Goal: Task Accomplishment & Management: Use online tool/utility

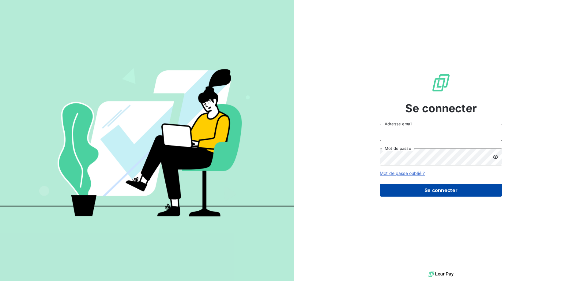
type input "[PERSON_NAME][EMAIL_ADDRESS][DOMAIN_NAME]"
click at [442, 193] on button "Se connecter" at bounding box center [441, 190] width 122 height 13
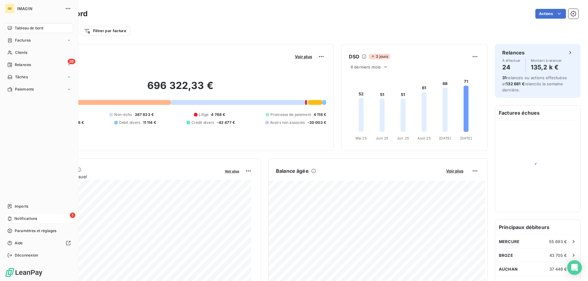
click at [9, 219] on icon at bounding box center [9, 219] width 5 height 5
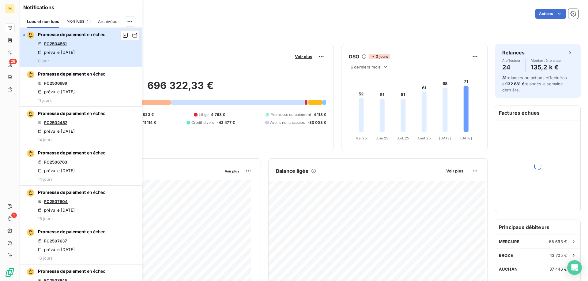
click at [96, 42] on div "Promesse de paiement en échec FC2504561 prévu le [DATE] 0 jour" at bounding box center [71, 48] width 67 height 32
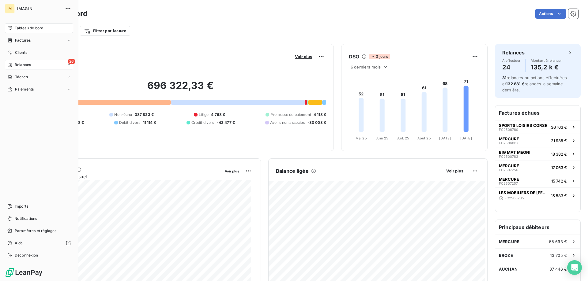
click at [13, 65] on div "Relances" at bounding box center [19, 65] width 24 height 6
click at [26, 63] on span "Relances" at bounding box center [23, 65] width 16 height 6
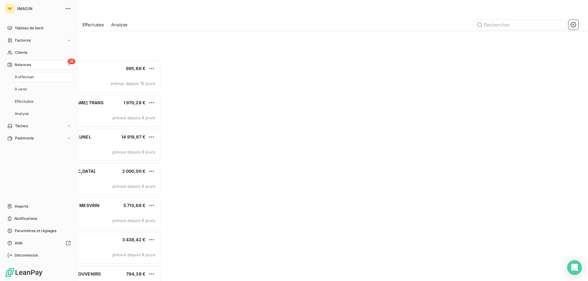
scroll to position [217, 127]
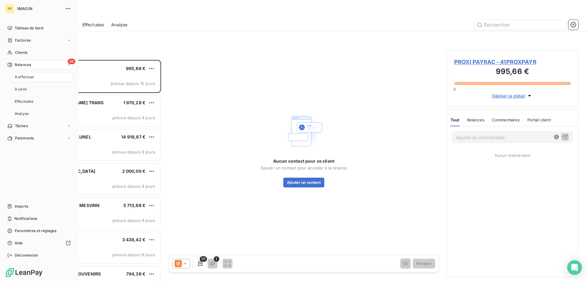
click at [27, 74] on div "À effectuer" at bounding box center [42, 77] width 61 height 10
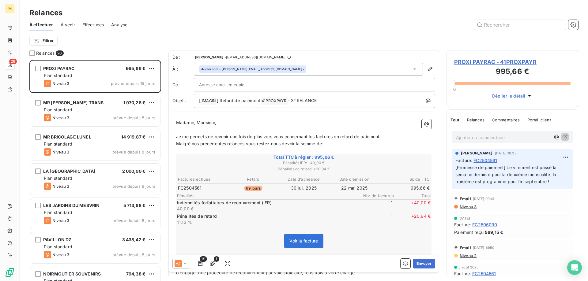
click at [246, 144] on span "Malgré nos précédentes relances vous restez nous devoir la somme de:" at bounding box center [249, 143] width 147 height 5
click at [419, 265] on button "Envoyer" at bounding box center [424, 264] width 22 height 10
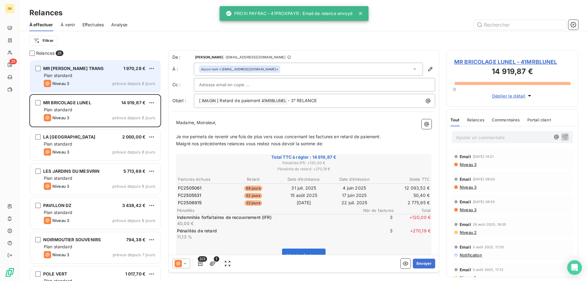
click at [89, 74] on div "Plan standard" at bounding box center [99, 76] width 111 height 6
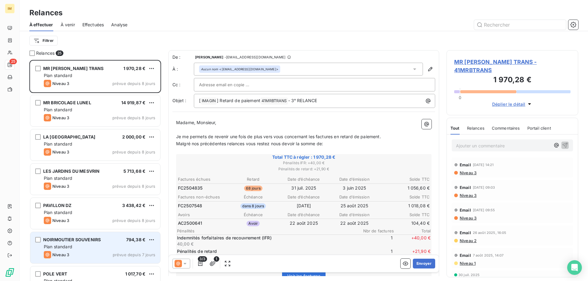
click at [107, 257] on div "Niveau 3 prévue depuis 7 jours" at bounding box center [99, 254] width 111 height 7
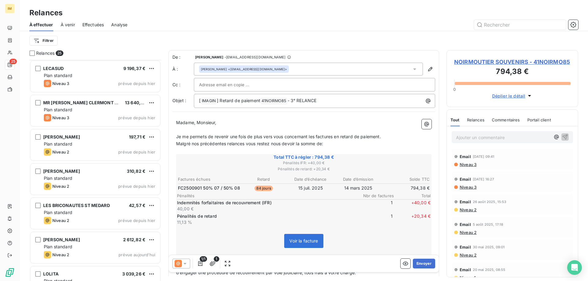
scroll to position [527, 0]
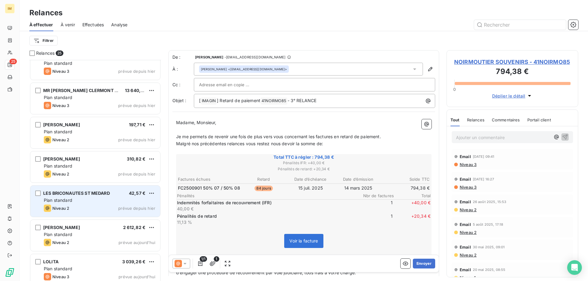
click at [97, 198] on div "Plan standard" at bounding box center [99, 201] width 111 height 6
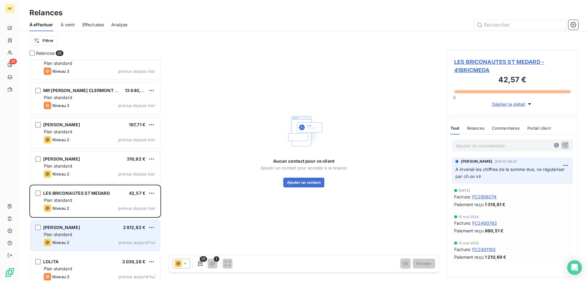
click at [102, 238] on div "[PERSON_NAME] 2 612,82 € Plan standard Niveau 2 prévue [DATE]" at bounding box center [95, 235] width 130 height 31
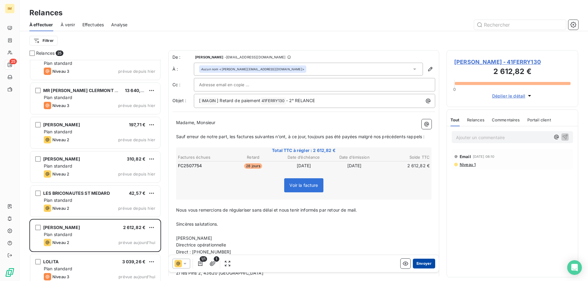
click at [422, 264] on button "Envoyer" at bounding box center [424, 264] width 22 height 10
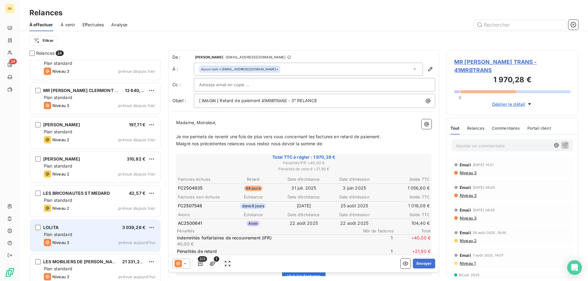
click at [118, 236] on div "Plan standard" at bounding box center [99, 235] width 111 height 6
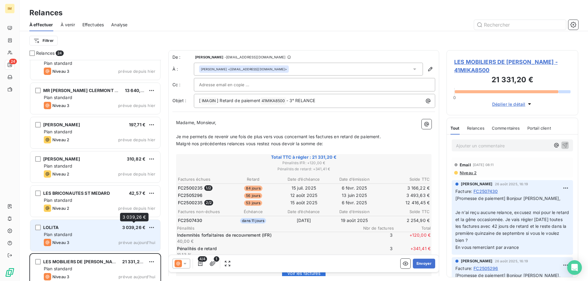
click at [138, 227] on span "3 039,26 €" at bounding box center [134, 227] width 24 height 5
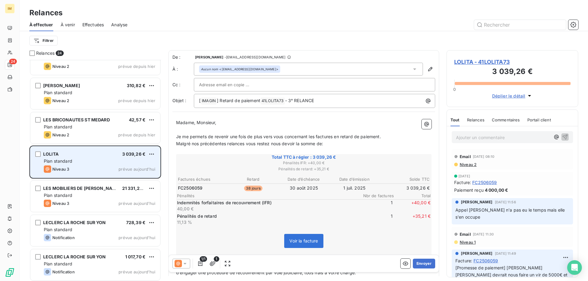
scroll to position [602, 0]
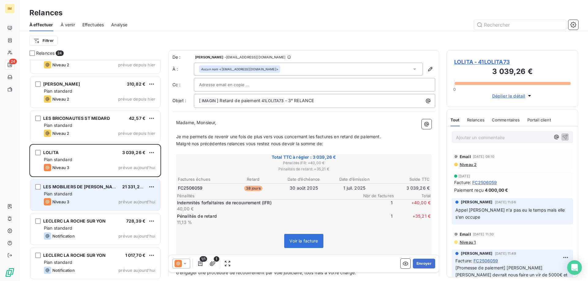
click at [127, 200] on span "prévue aujourd’hui" at bounding box center [137, 202] width 37 height 5
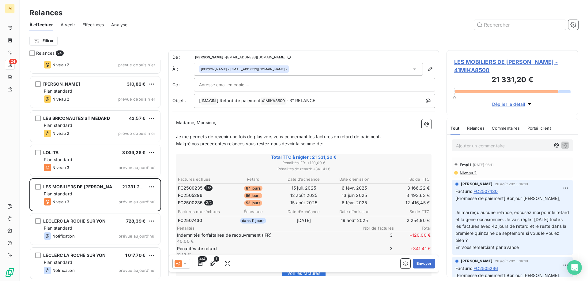
click at [488, 60] on span "LES MOBILIERS DE [PERSON_NAME] - 41MIKA8500" at bounding box center [512, 66] width 116 height 17
click at [488, 61] on span "LES MOBILIERS DE [PERSON_NAME] - 41MIKA8500" at bounding box center [512, 66] width 116 height 17
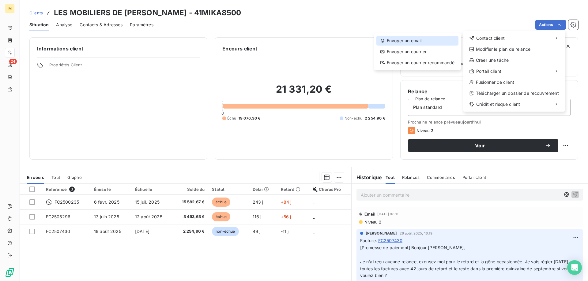
click at [390, 41] on div "Envoyer un email" at bounding box center [417, 41] width 82 height 10
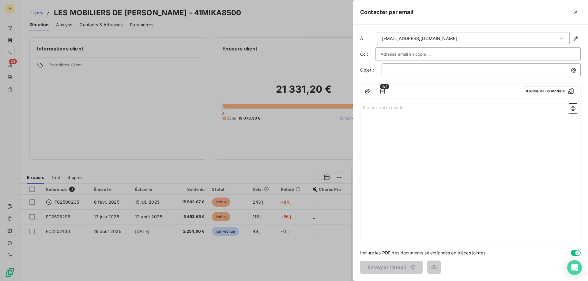
click at [383, 108] on p "Écrivez votre email ... ﻿" at bounding box center [470, 107] width 215 height 7
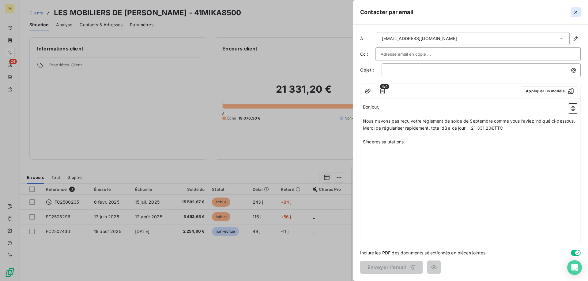
click at [576, 11] on icon "button" at bounding box center [575, 12] width 3 height 3
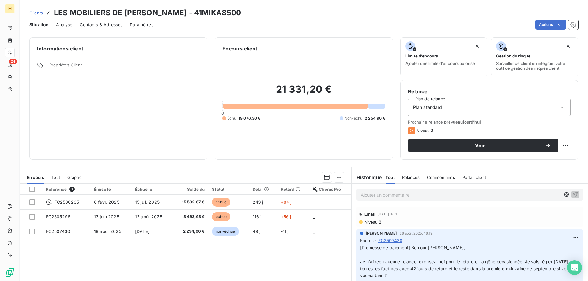
click at [395, 193] on p "Ajouter un commentaire ﻿" at bounding box center [461, 195] width 200 height 8
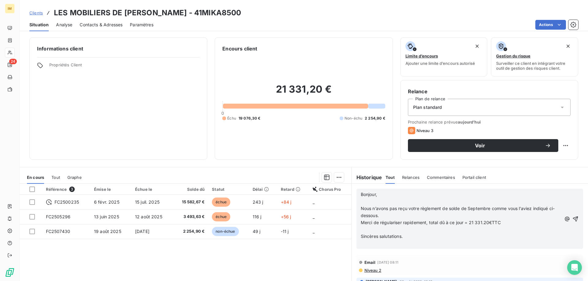
click at [363, 200] on p "﻿" at bounding box center [461, 201] width 201 height 7
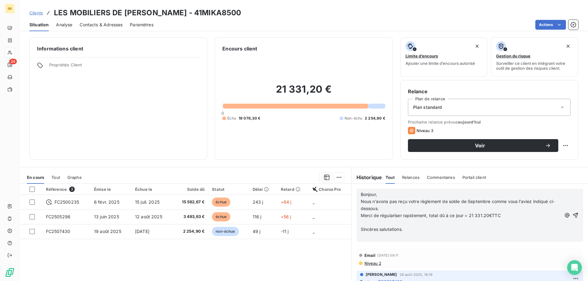
click at [363, 224] on p "﻿" at bounding box center [461, 223] width 201 height 7
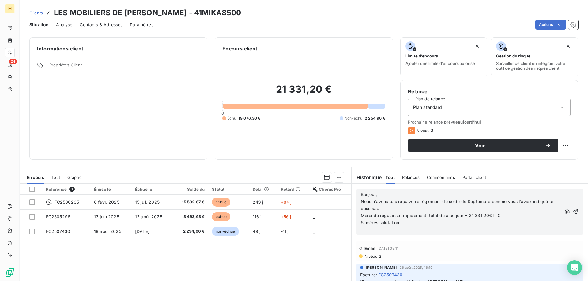
click at [416, 224] on p "Sincères salutations." at bounding box center [461, 223] width 201 height 7
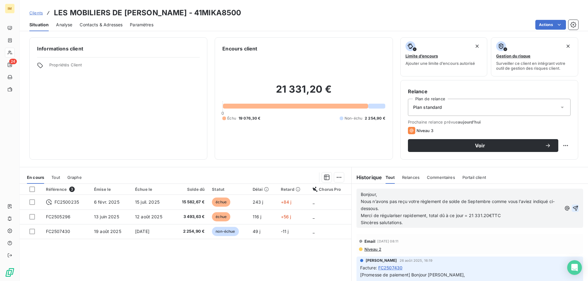
click at [573, 208] on icon "button" at bounding box center [575, 208] width 5 height 5
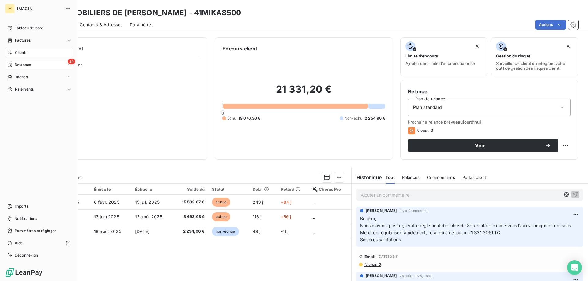
click at [10, 65] on icon at bounding box center [9, 64] width 5 height 5
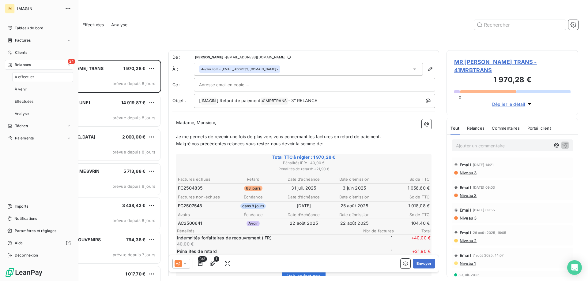
scroll to position [217, 127]
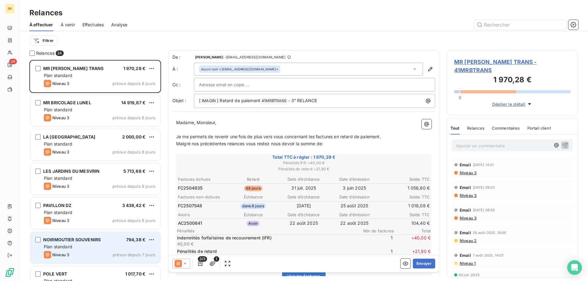
click at [96, 243] on div "NOIRMOUTIER SOUVENIRS" at bounding box center [72, 240] width 58 height 6
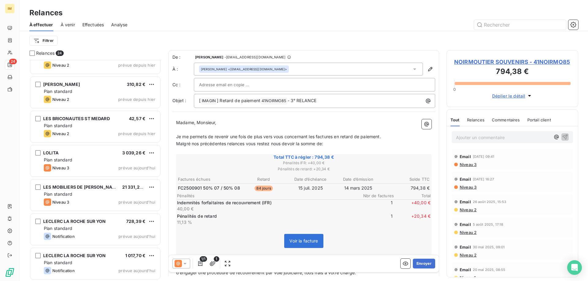
scroll to position [602, 0]
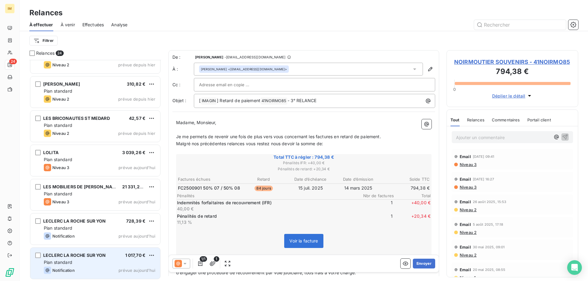
click at [90, 259] on div "LECLERC LA ROCHE SUR YON 1 017,70 € Plan standard Notification prévue [DATE]" at bounding box center [95, 263] width 130 height 31
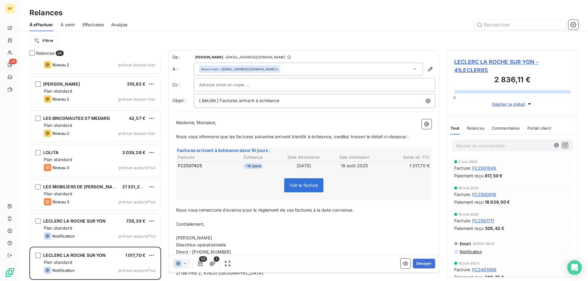
scroll to position [217, 127]
click at [420, 261] on button "Envoyer" at bounding box center [424, 264] width 22 height 10
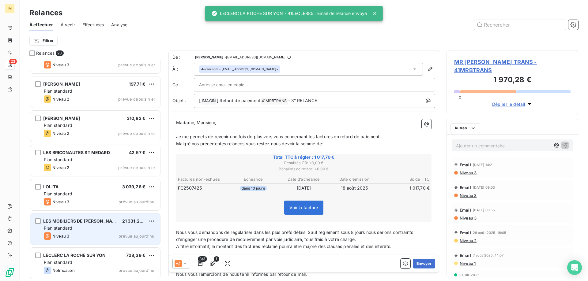
scroll to position [567, 0]
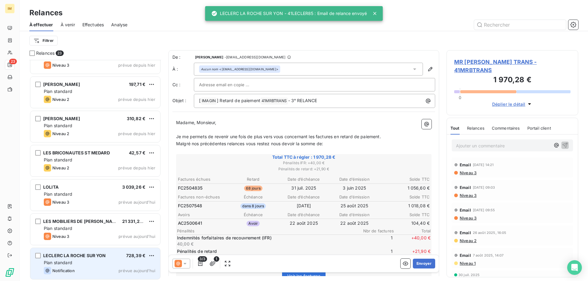
click at [77, 261] on div "Plan standard" at bounding box center [99, 263] width 111 height 6
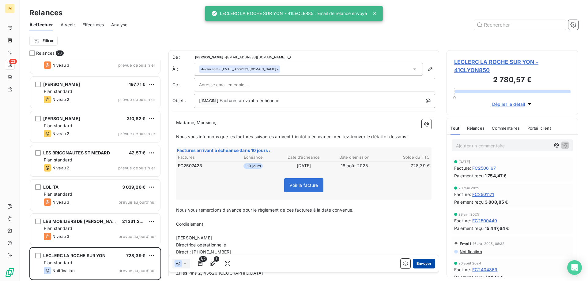
click at [424, 264] on button "Envoyer" at bounding box center [424, 264] width 22 height 10
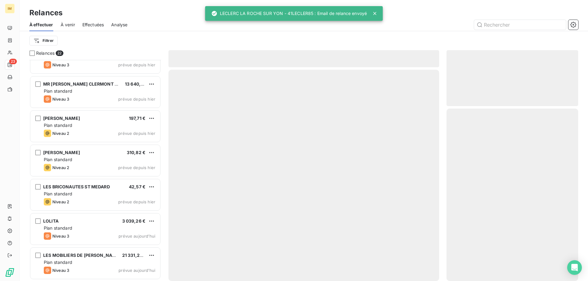
scroll to position [533, 0]
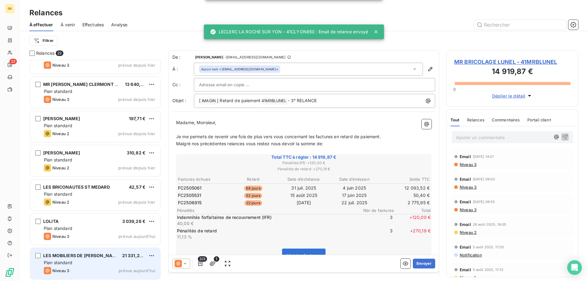
click at [90, 262] on div "Plan standard" at bounding box center [99, 263] width 111 height 6
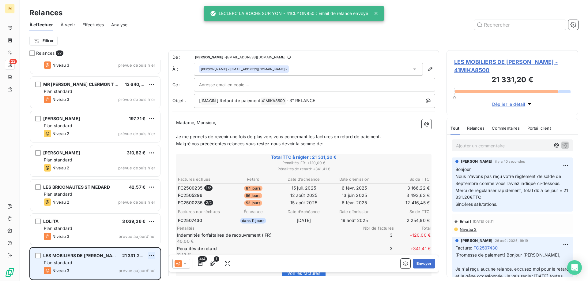
click at [154, 254] on html "IM 22 Relances À effectuer À venir Effectuées Analyse Filtrer Relances 22 NOIRM…" at bounding box center [294, 140] width 588 height 281
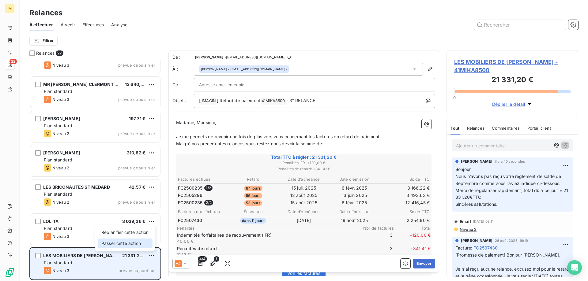
click at [133, 243] on div "Passer cette action" at bounding box center [125, 244] width 55 height 10
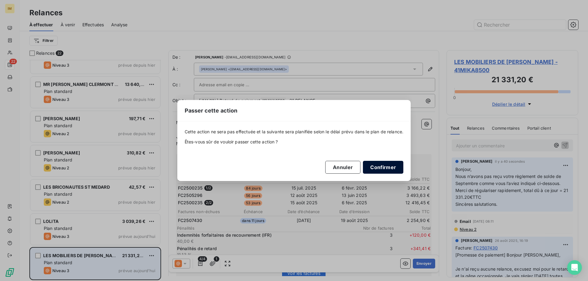
click at [388, 167] on button "Confirmer" at bounding box center [383, 167] width 40 height 13
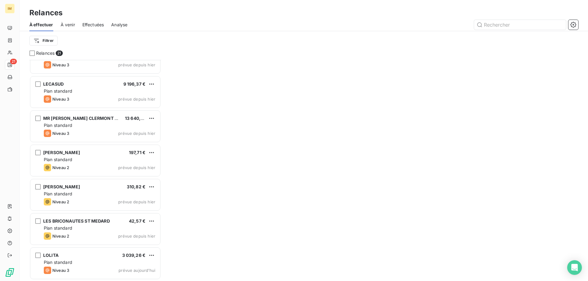
scroll to position [499, 0]
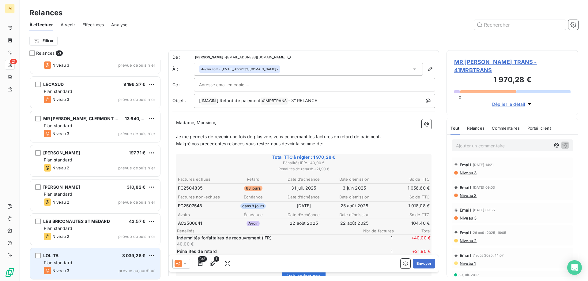
click at [97, 258] on div "LOLITA 3 039,26 €" at bounding box center [99, 256] width 111 height 6
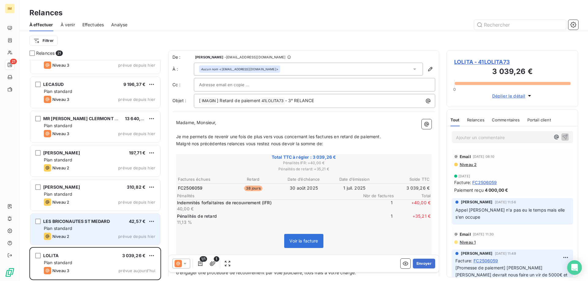
click at [112, 229] on div "Plan standard" at bounding box center [99, 229] width 111 height 6
